Goal: Complete application form: Complete application form

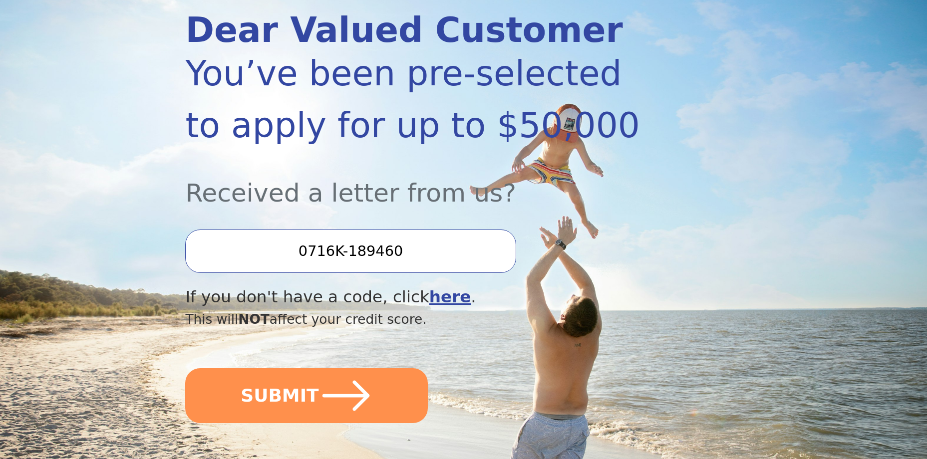
scroll to position [150, 0]
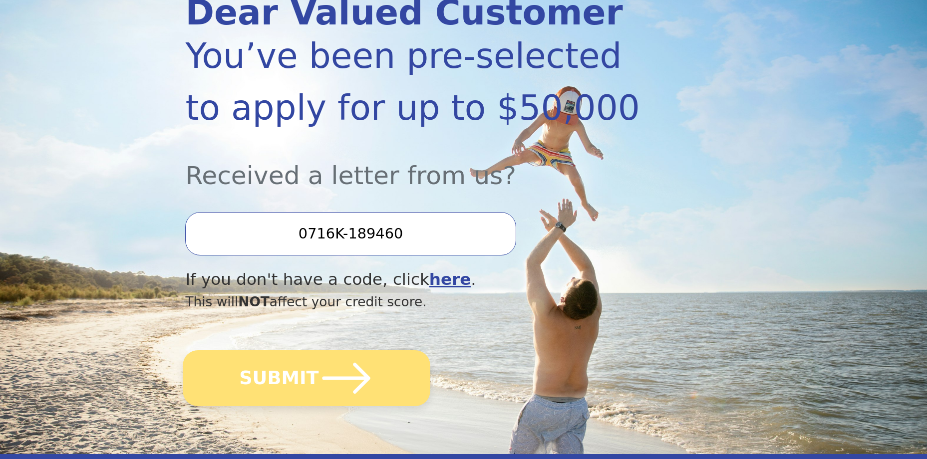
click at [347, 366] on icon "submit" at bounding box center [346, 378] width 55 height 55
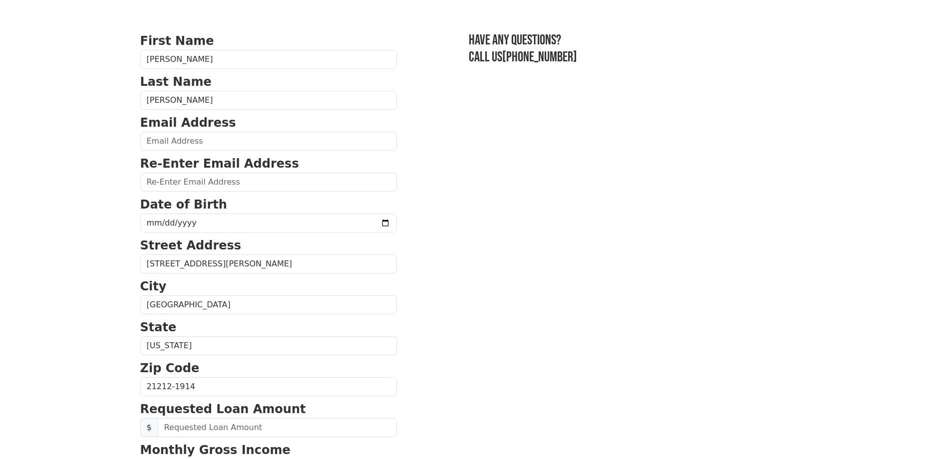
scroll to position [50, 0]
click at [199, 185] on input "email" at bounding box center [268, 181] width 257 height 19
type input "[PERSON_NAME][EMAIL_ADDRESS][PERSON_NAME][DOMAIN_NAME]"
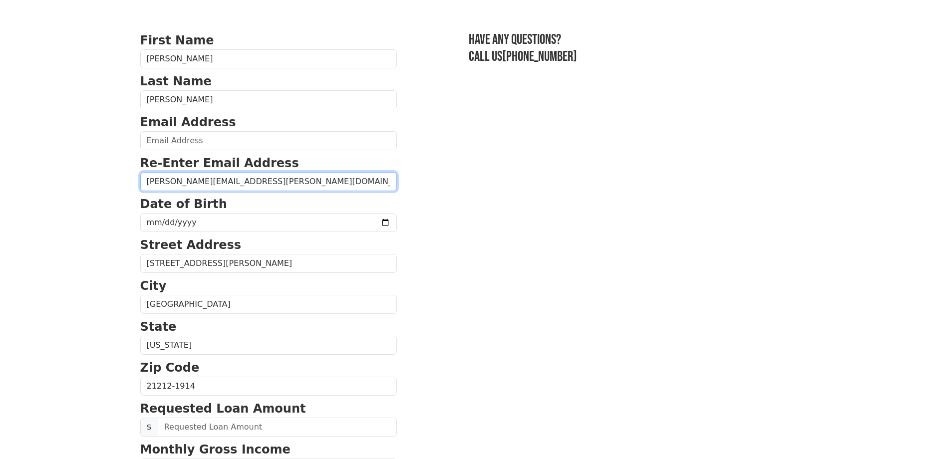
type input "[PERSON_NAME][EMAIL_ADDRESS][PERSON_NAME][DOMAIN_NAME]"
type input "[PHONE_NUMBER]"
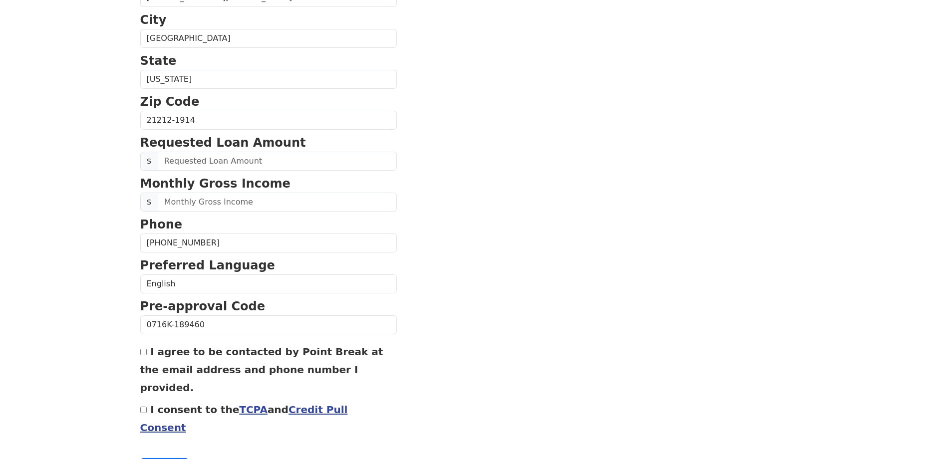
scroll to position [329, 0]
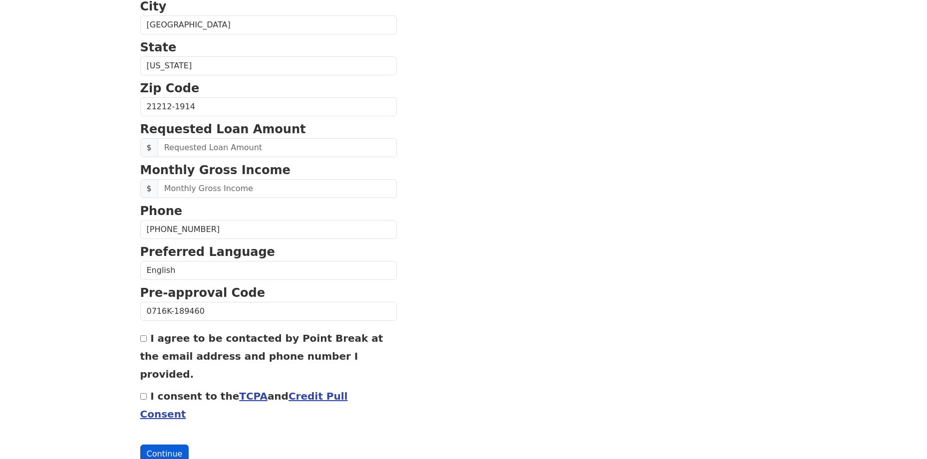
click at [165, 445] on button "Continue" at bounding box center [164, 454] width 49 height 19
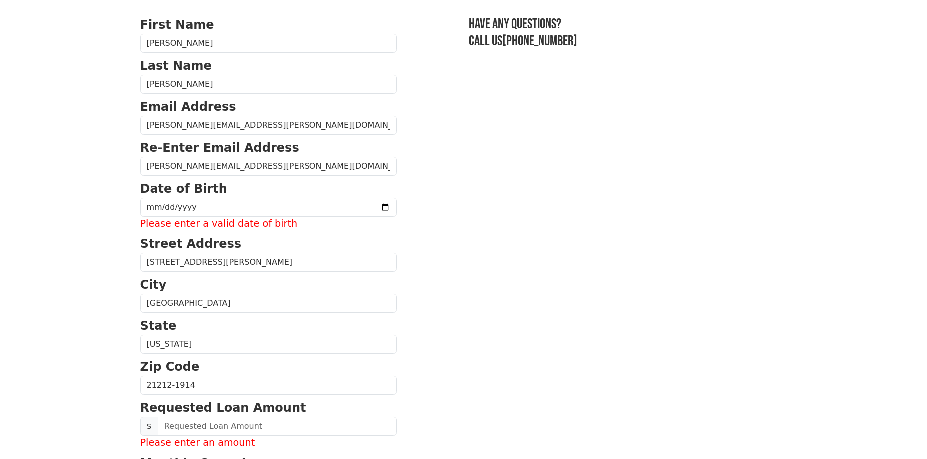
scroll to position [0, 0]
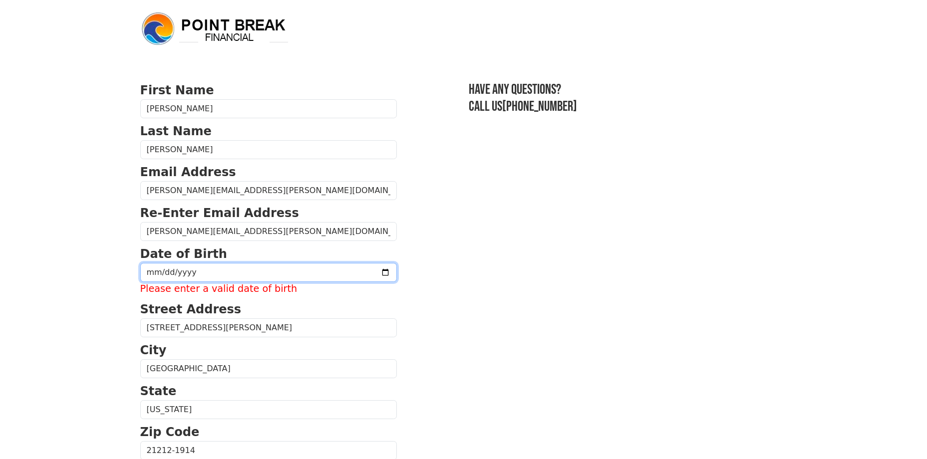
click at [159, 273] on input "date" at bounding box center [268, 272] width 257 height 19
type input "[DATE]"
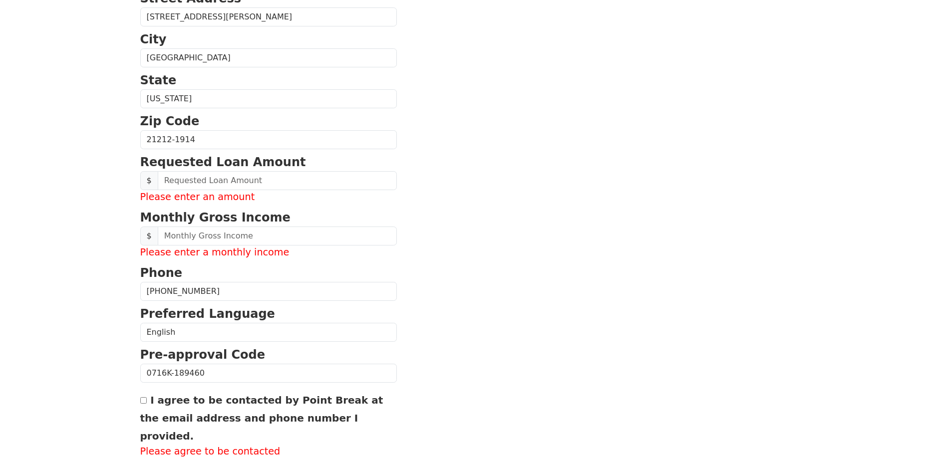
scroll to position [299, 0]
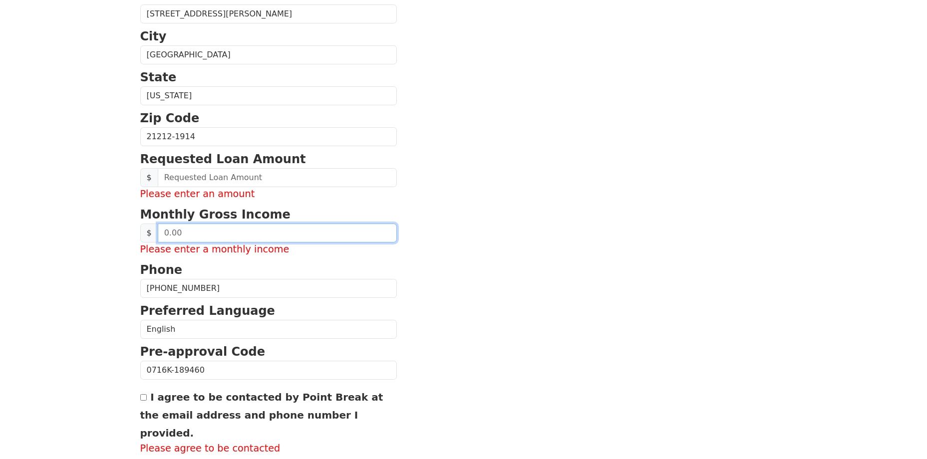
click at [194, 238] on input "text" at bounding box center [277, 233] width 239 height 19
click at [200, 236] on input "text" at bounding box center [277, 233] width 239 height 19
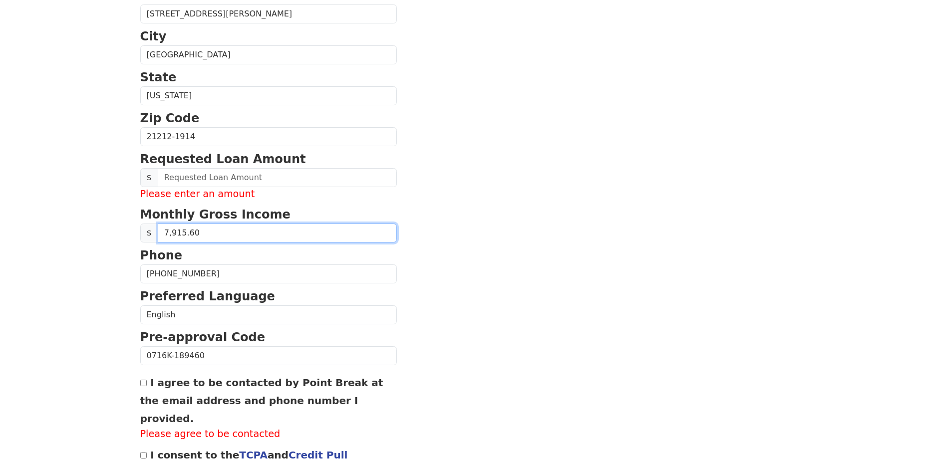
type input "7,915.68"
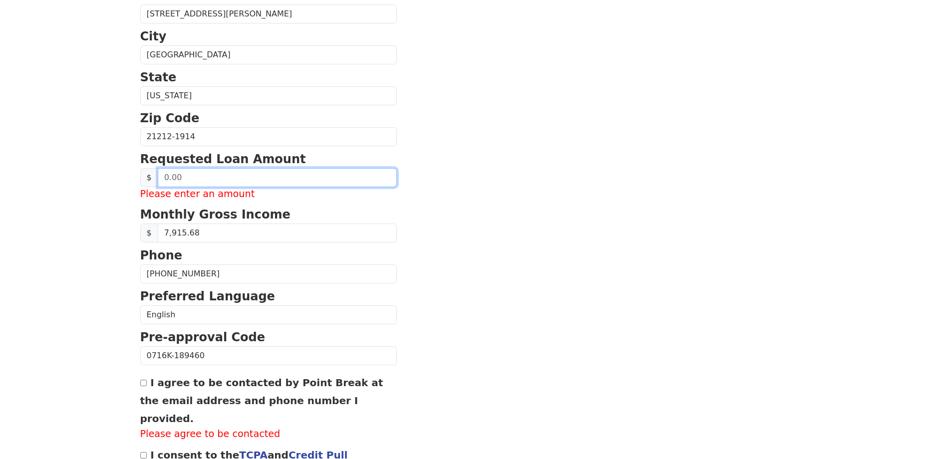
click at [232, 173] on input "text" at bounding box center [277, 177] width 239 height 19
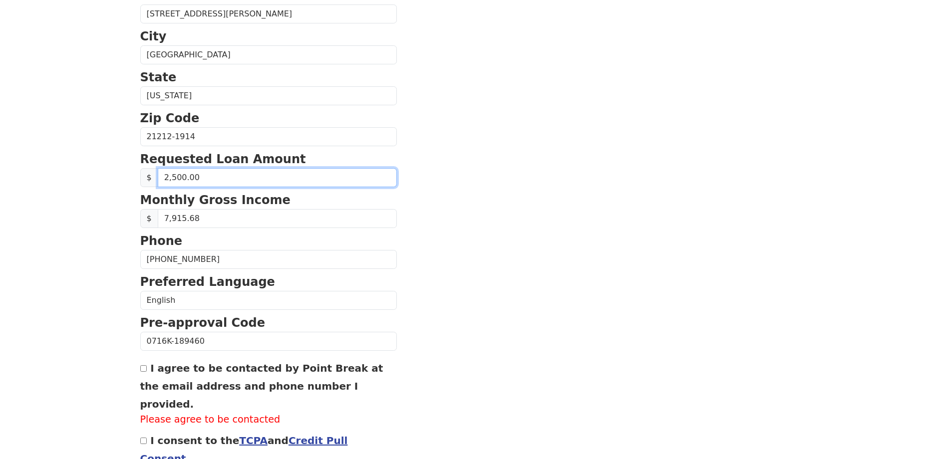
type input "25,000.00"
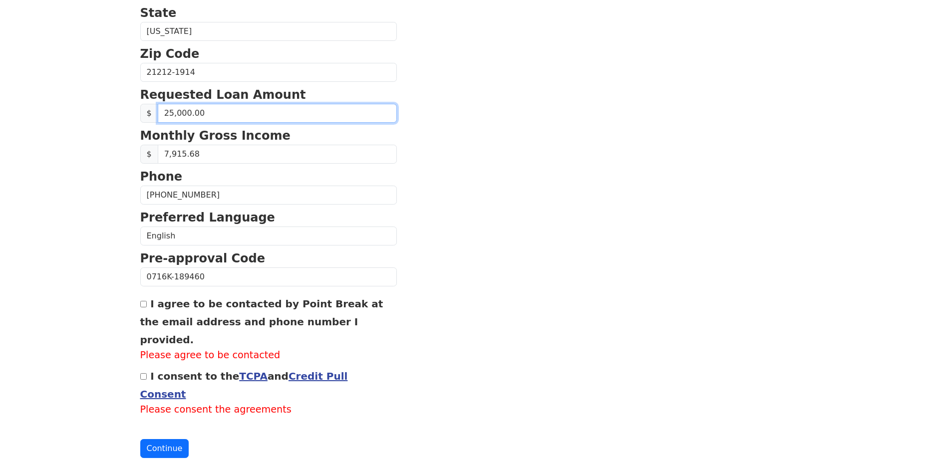
scroll to position [364, 0]
click at [145, 307] on input "I agree to be contacted by Point Break at the email address and phone number I …" at bounding box center [143, 303] width 6 height 6
checkbox input "true"
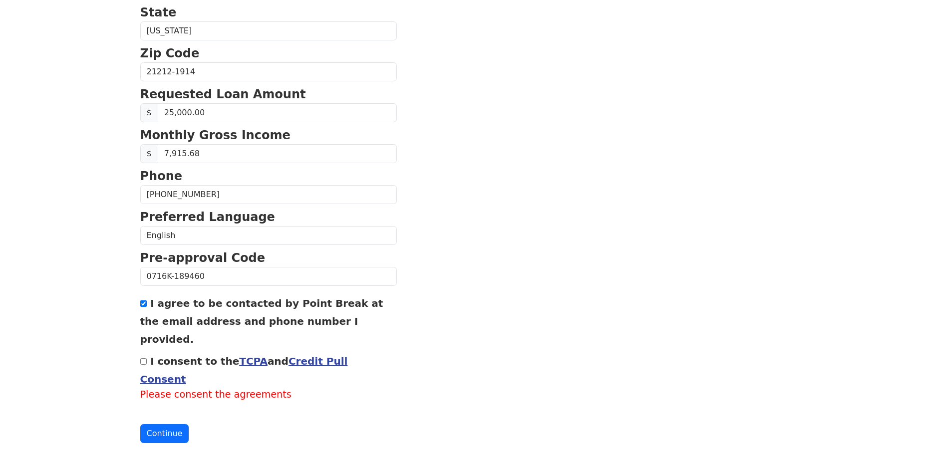
scroll to position [350, 0]
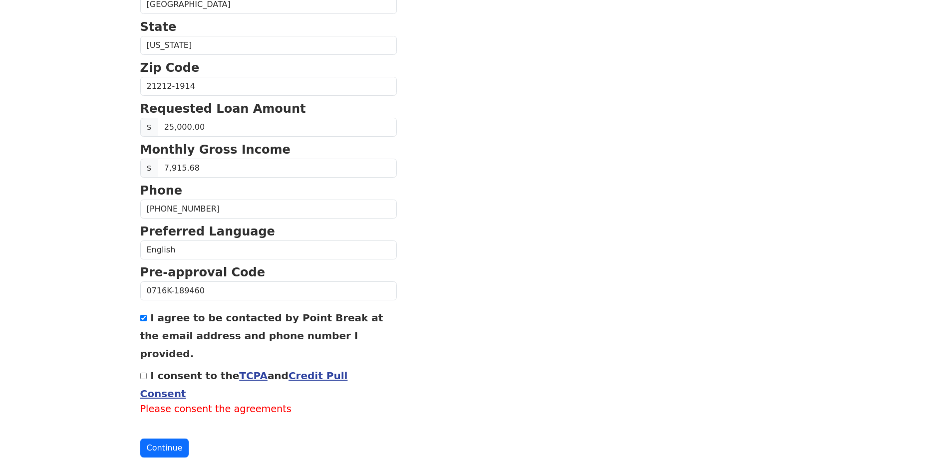
click at [144, 373] on input "I consent to the TCPA and Credit Pull Consent" at bounding box center [143, 376] width 6 height 6
checkbox input "true"
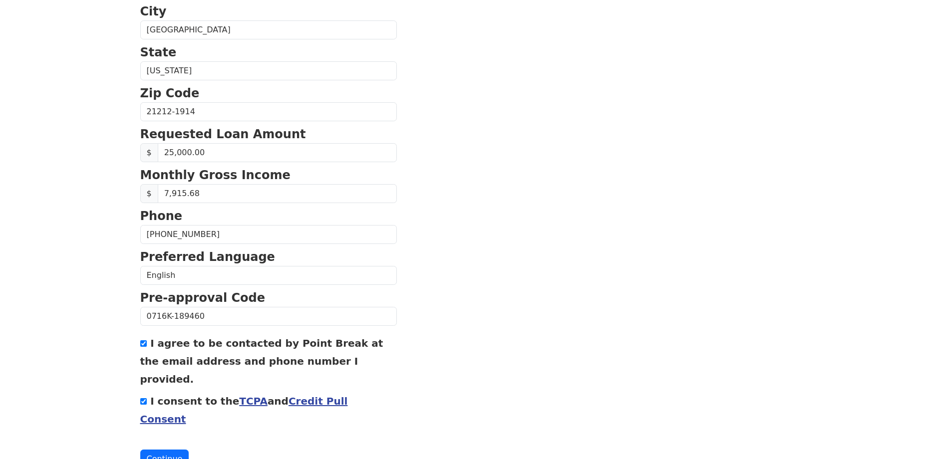
scroll to position [335, 0]
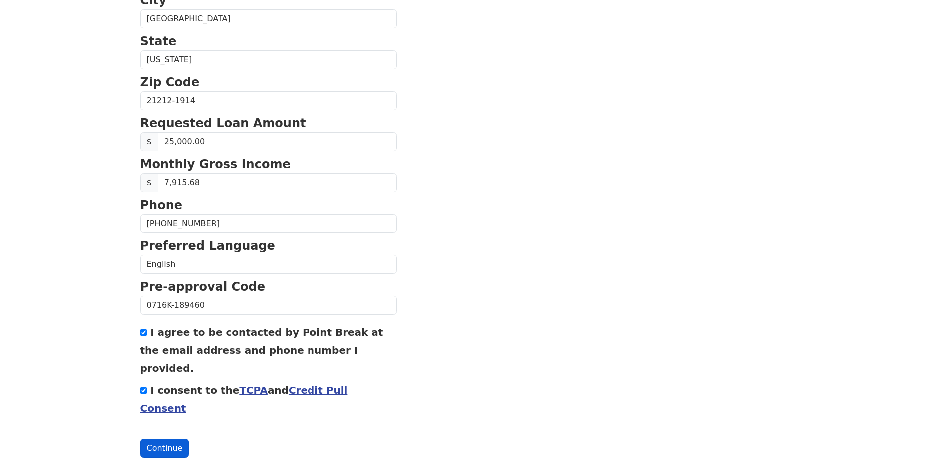
click at [176, 439] on button "Continue" at bounding box center [164, 448] width 49 height 19
